Goal: Obtain resource: Download file/media

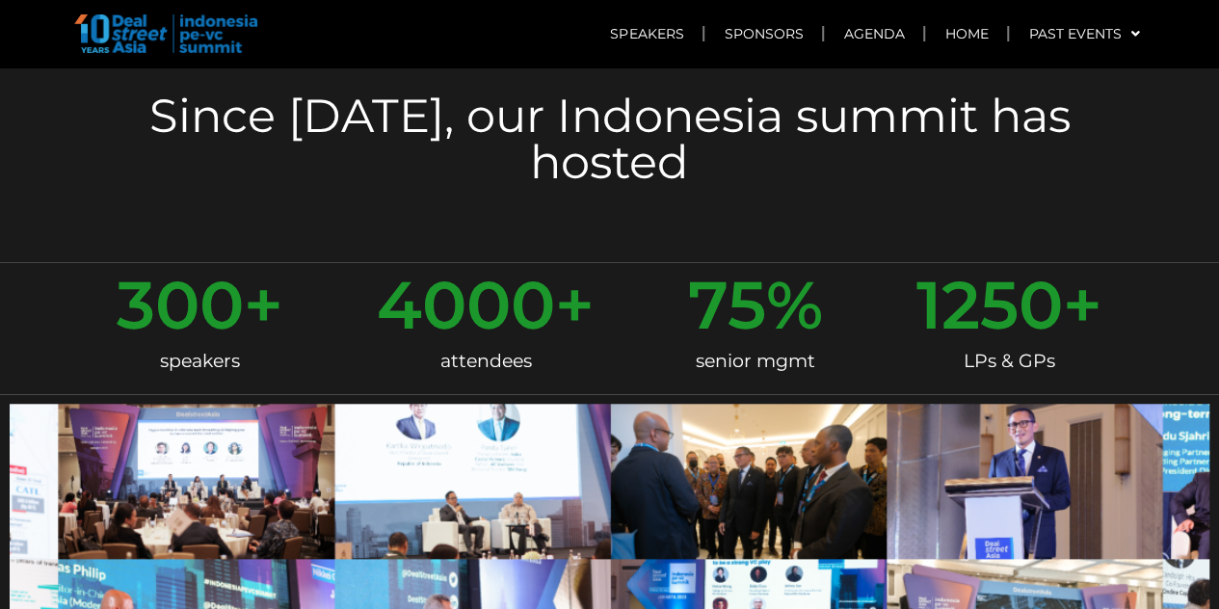
scroll to position [857, 0]
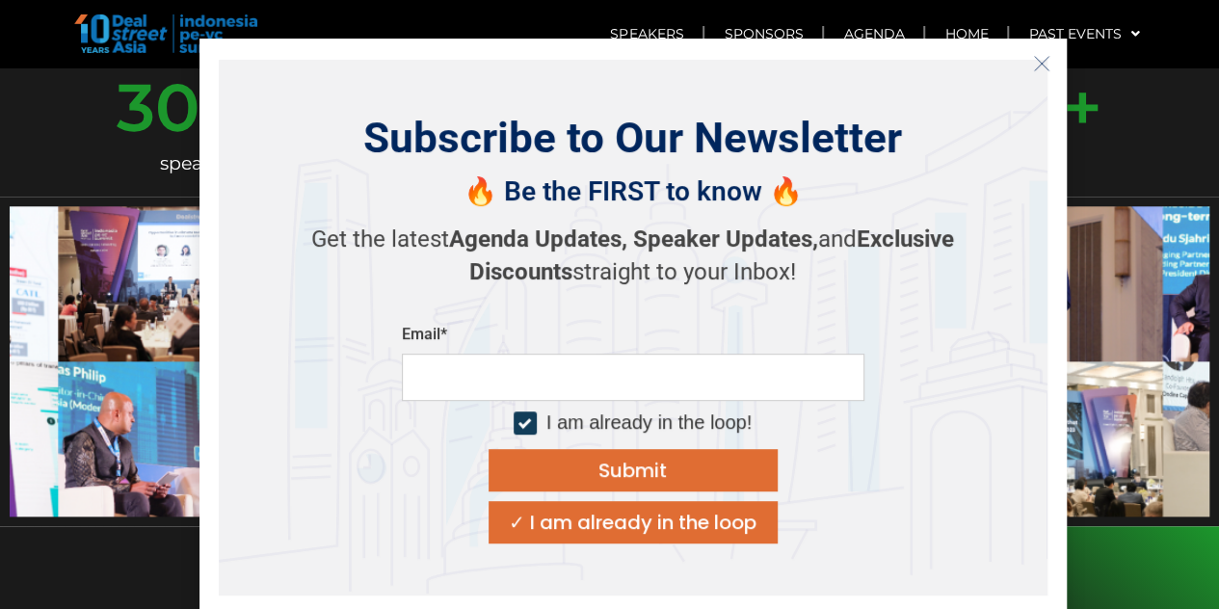
click at [1033, 63] on icon "Close" at bounding box center [1041, 63] width 17 height 17
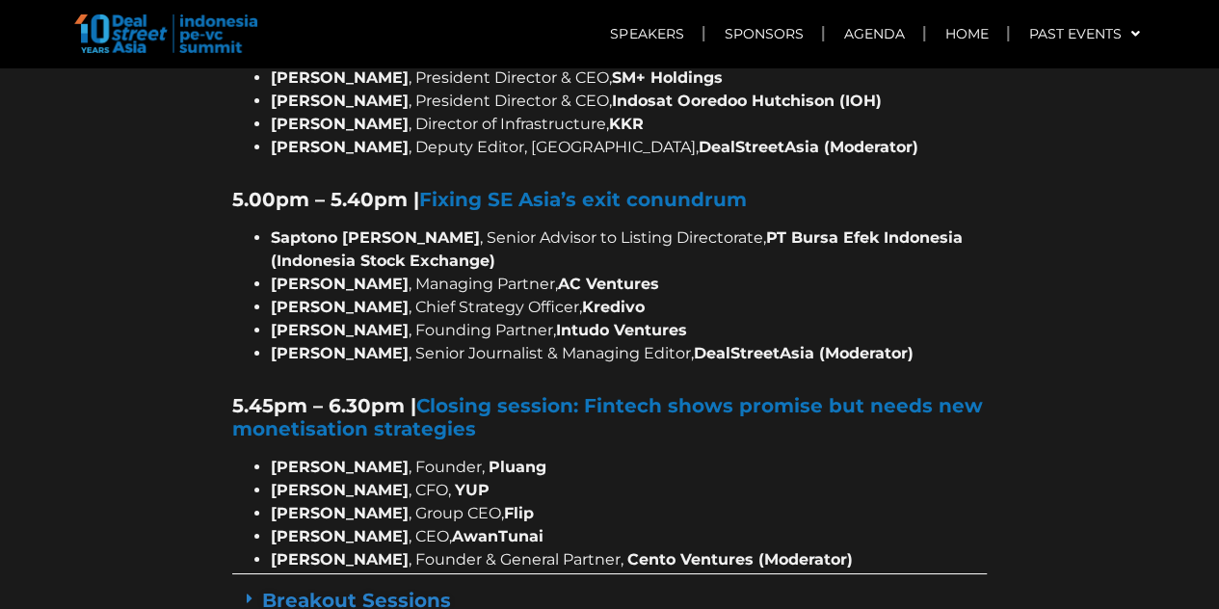
scroll to position [3453, 0]
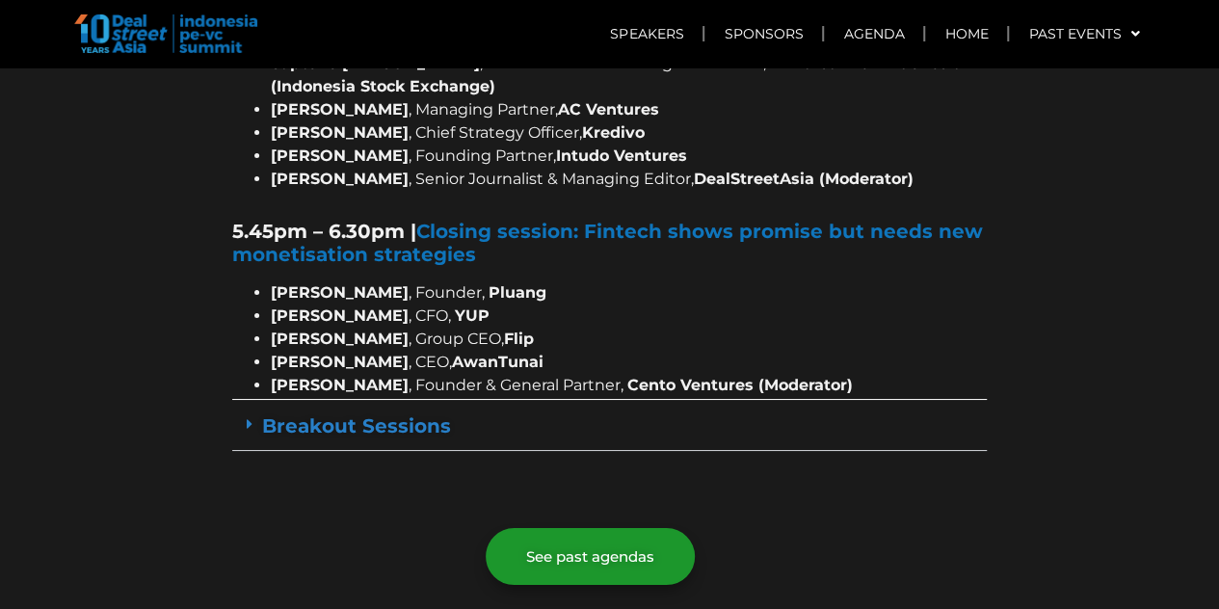
click at [247, 416] on icon at bounding box center [250, 423] width 6 height 15
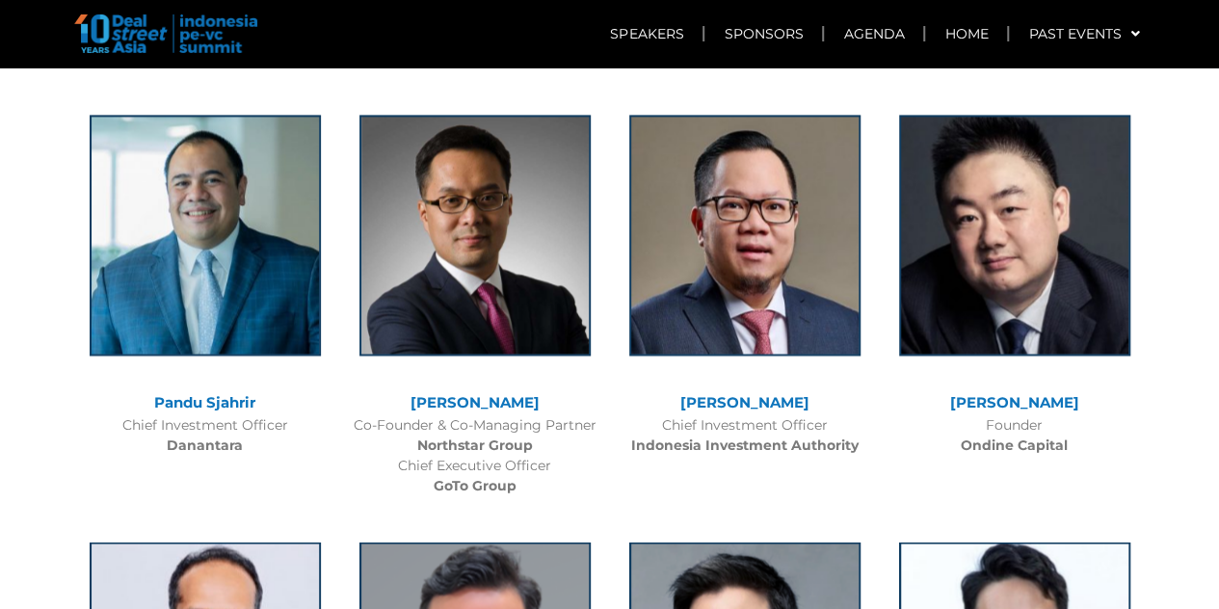
scroll to position [5085, 0]
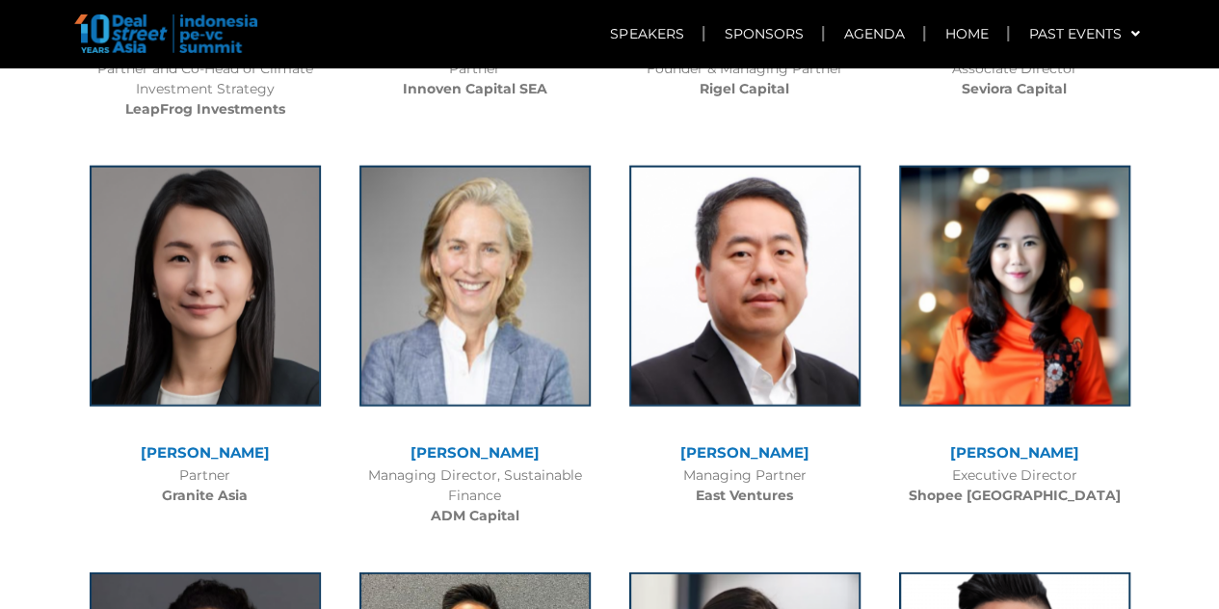
scroll to position [5867, 0]
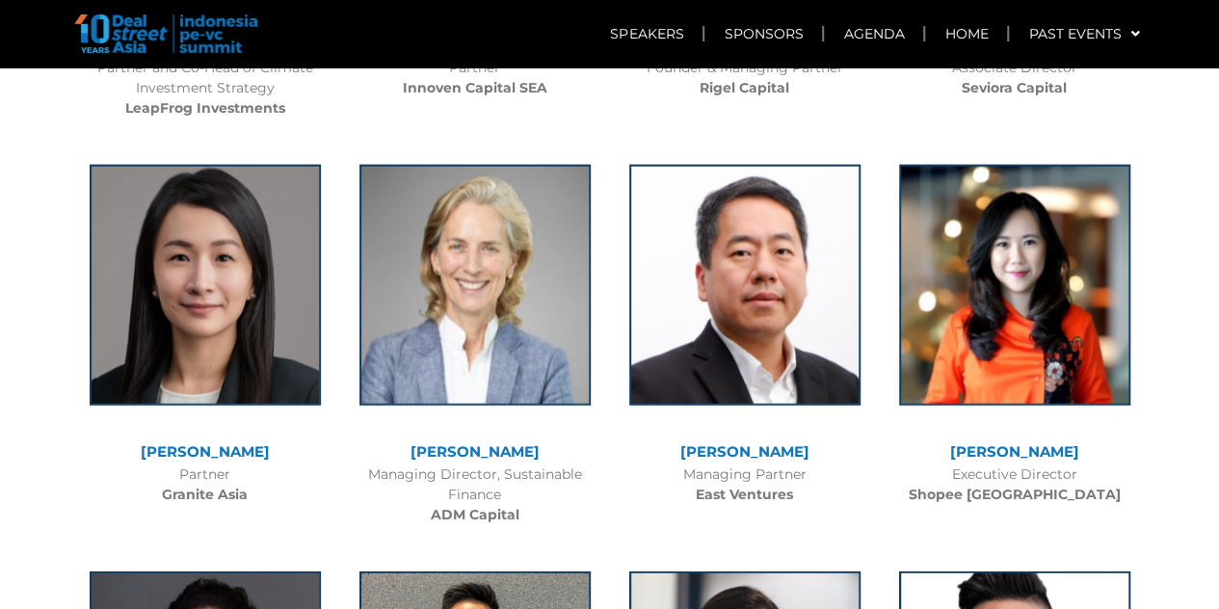
click at [689, 465] on div "Managing Partner East Ventures" at bounding box center [745, 485] width 251 height 40
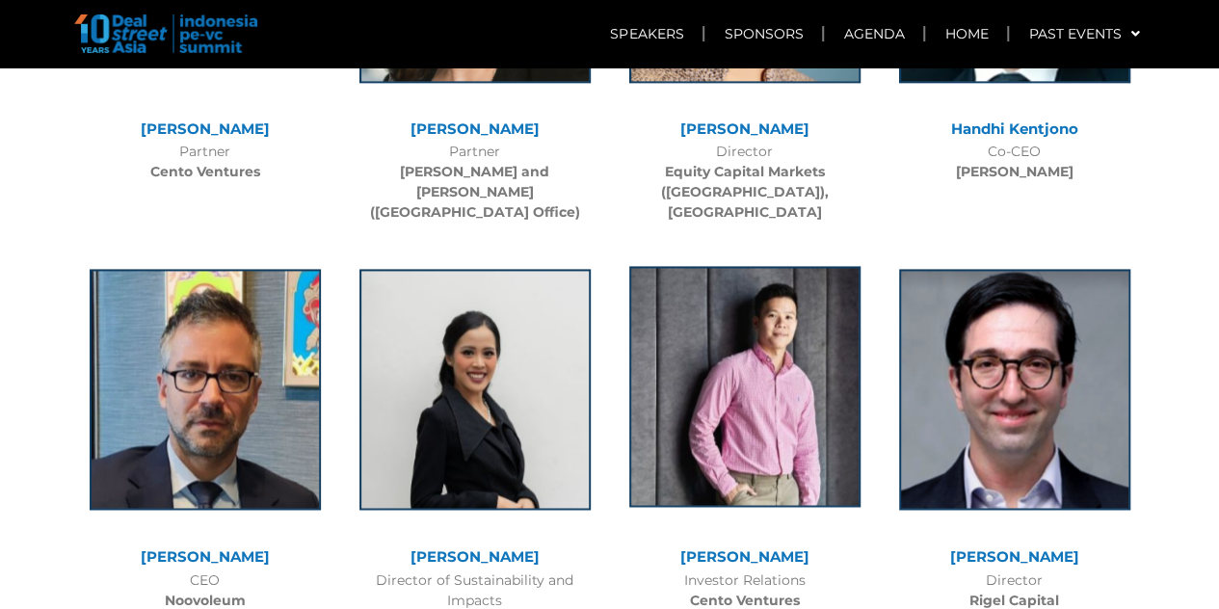
scroll to position [8866, 0]
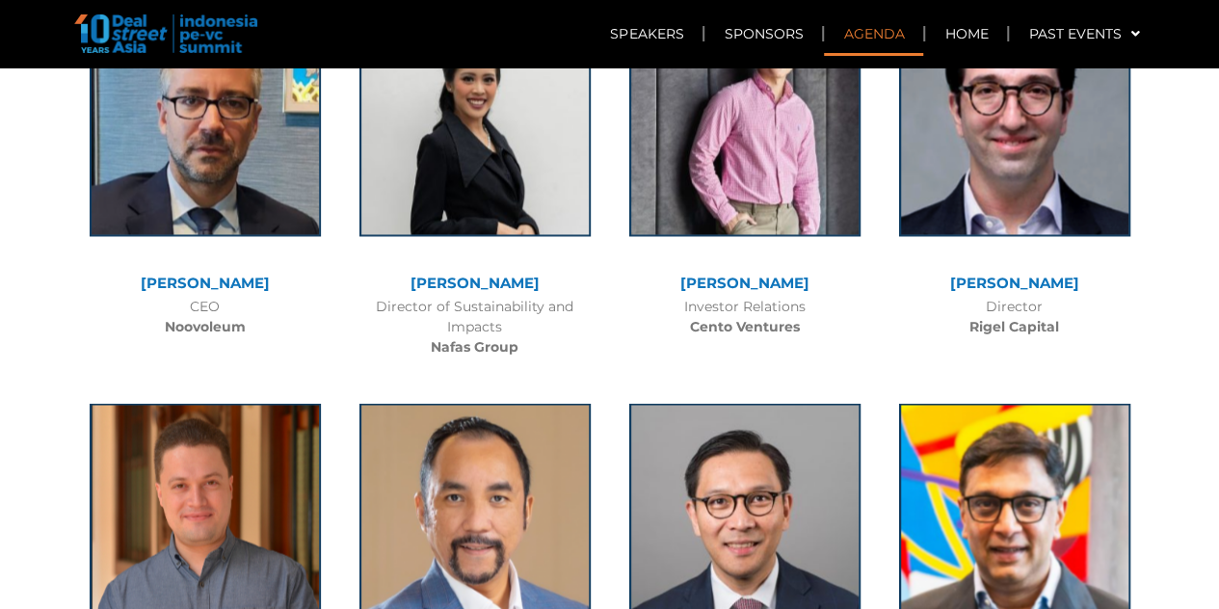
click at [881, 35] on link "Agenda" at bounding box center [873, 34] width 99 height 44
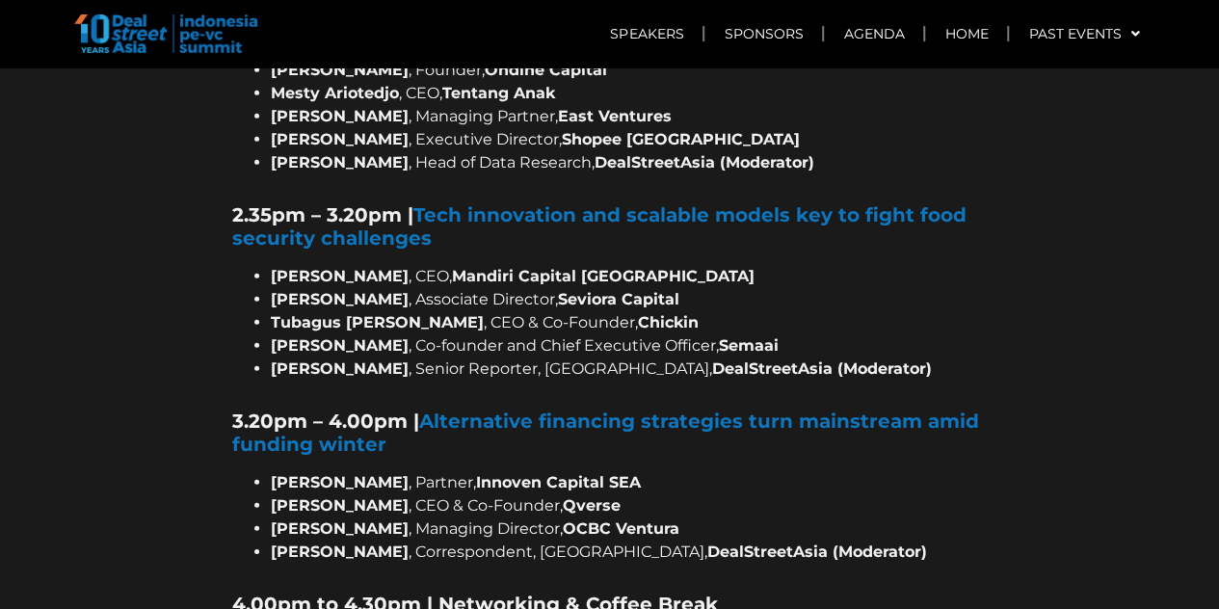
scroll to position [2662, 0]
click at [1019, 423] on div at bounding box center [609, 539] width 1219 height 3636
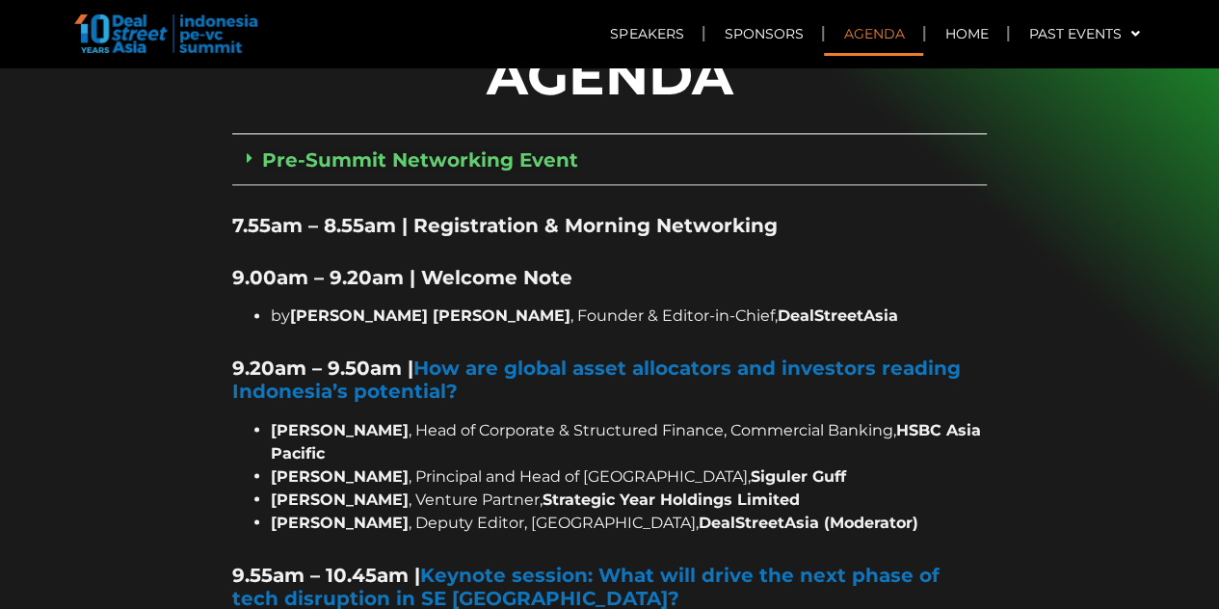
scroll to position [1306, 0]
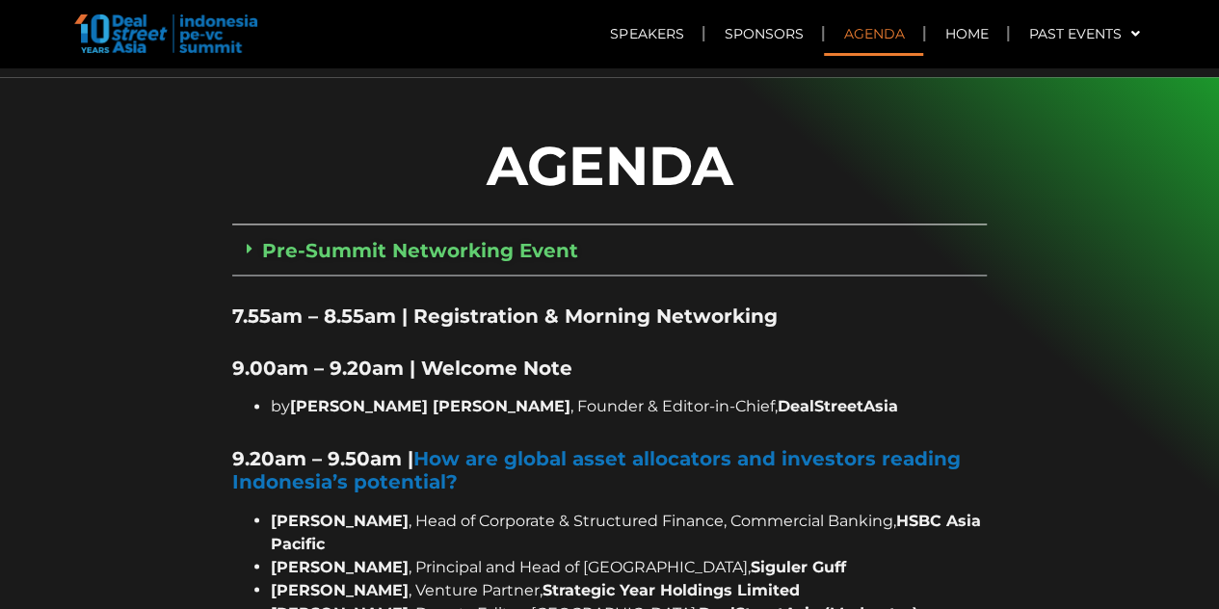
click at [266, 239] on link "Pre-Summit Networking Event" at bounding box center [420, 250] width 316 height 23
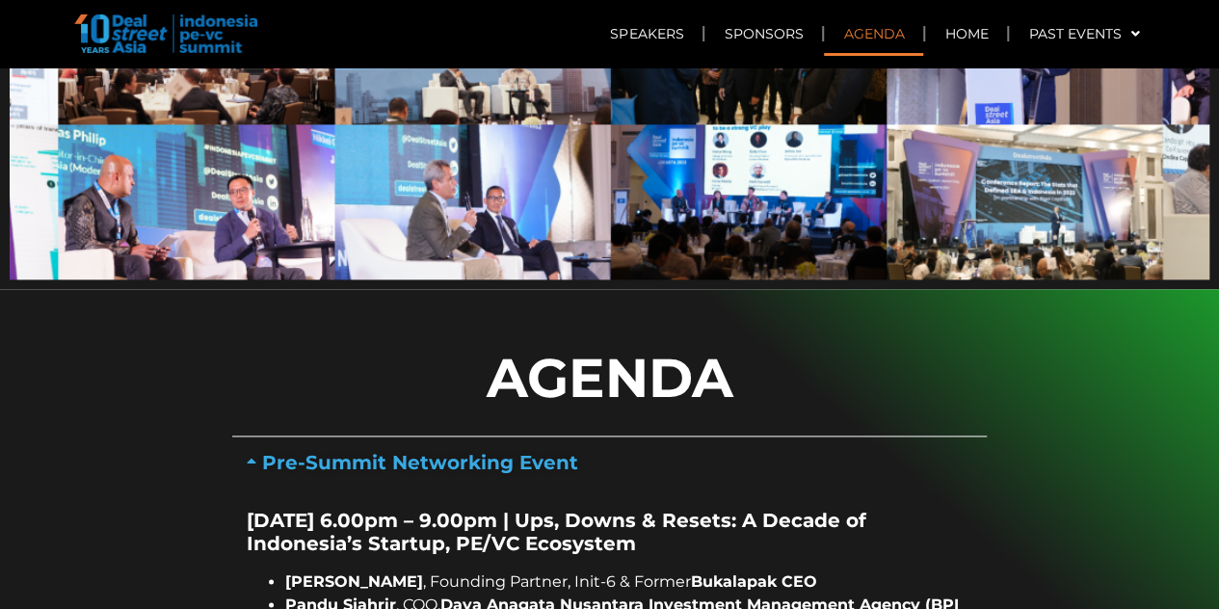
scroll to position [1102, 0]
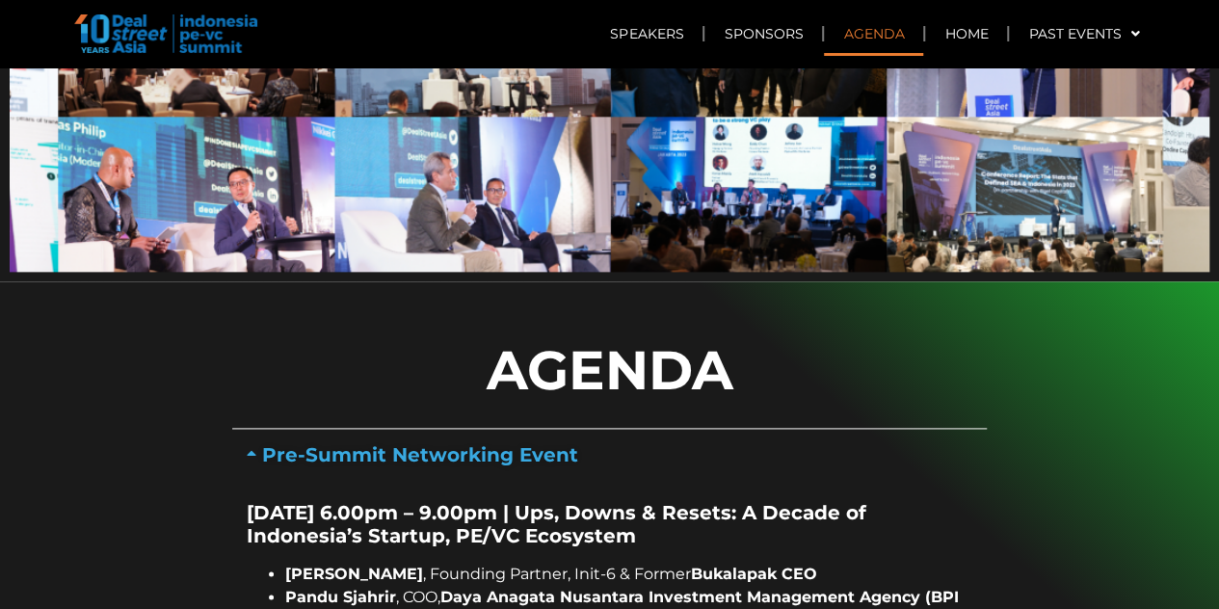
click at [274, 443] on link "Pre-Summit Networking Event" at bounding box center [420, 454] width 316 height 23
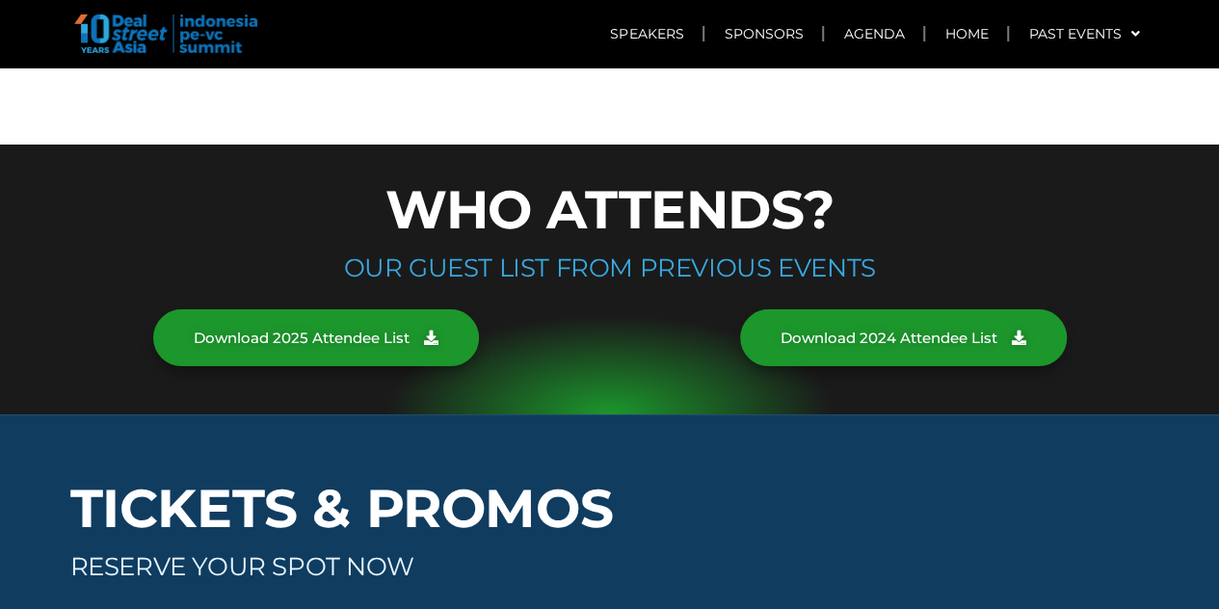
scroll to position [10943, 0]
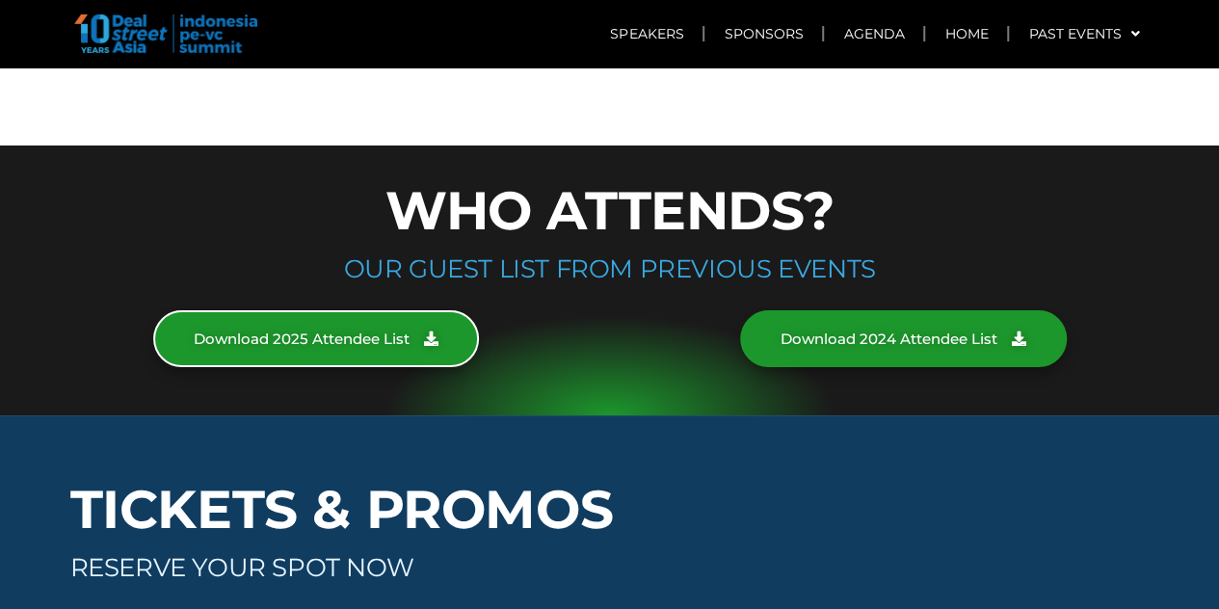
click at [370, 332] on span "Download 2025 Attendee List" at bounding box center [302, 339] width 216 height 14
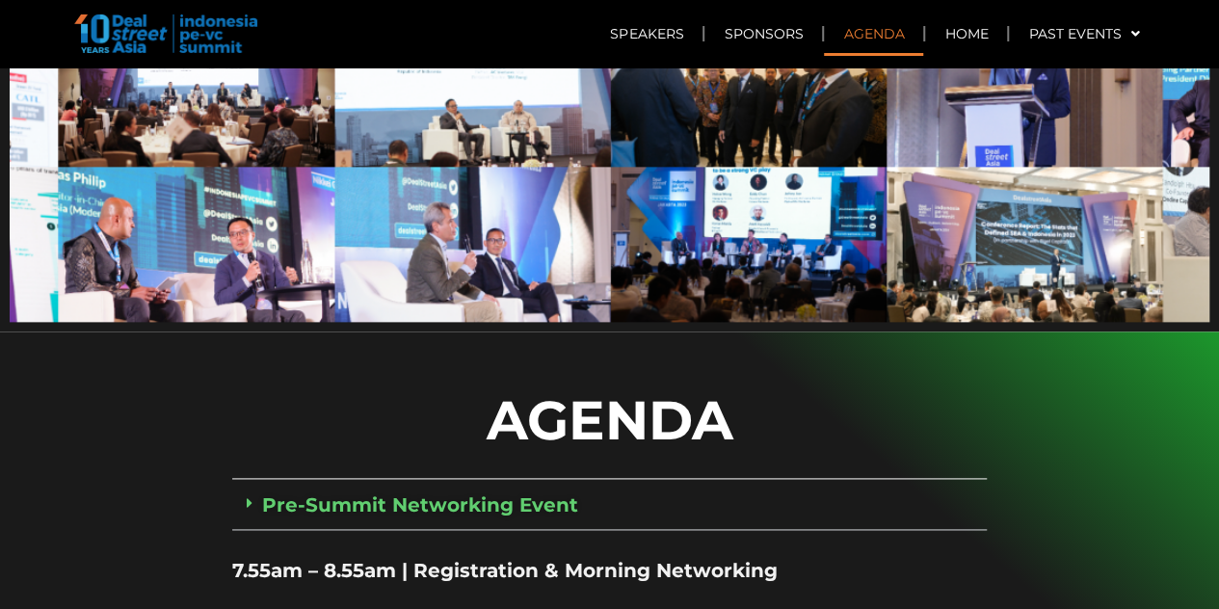
scroll to position [1113, 0]
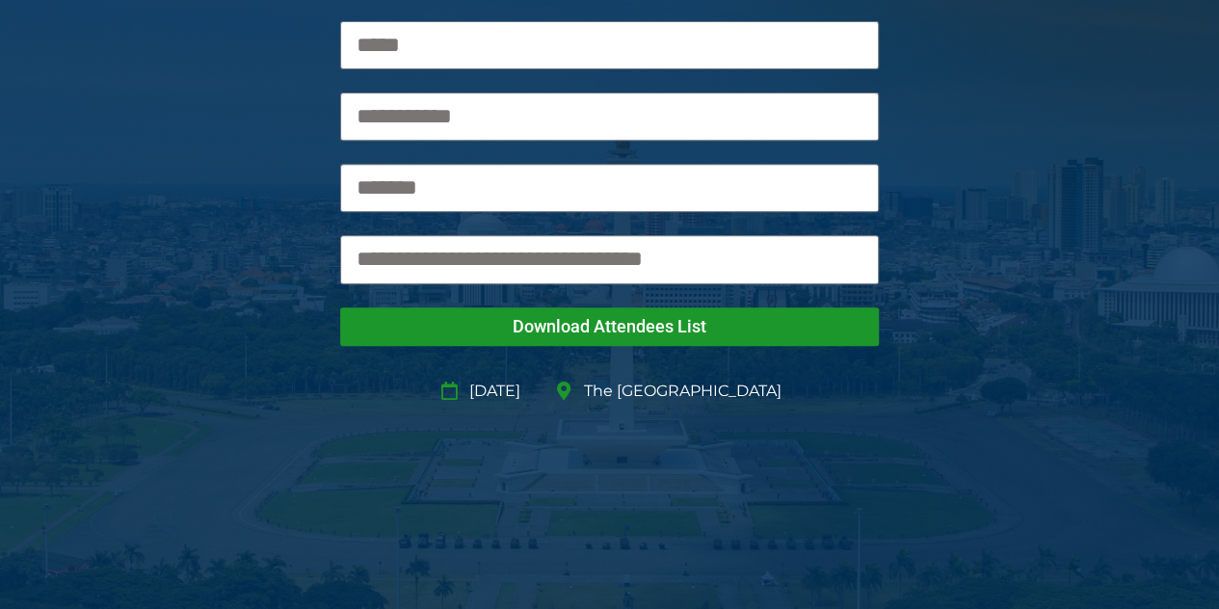
scroll to position [496, 0]
